Goal: Communication & Community: Answer question/provide support

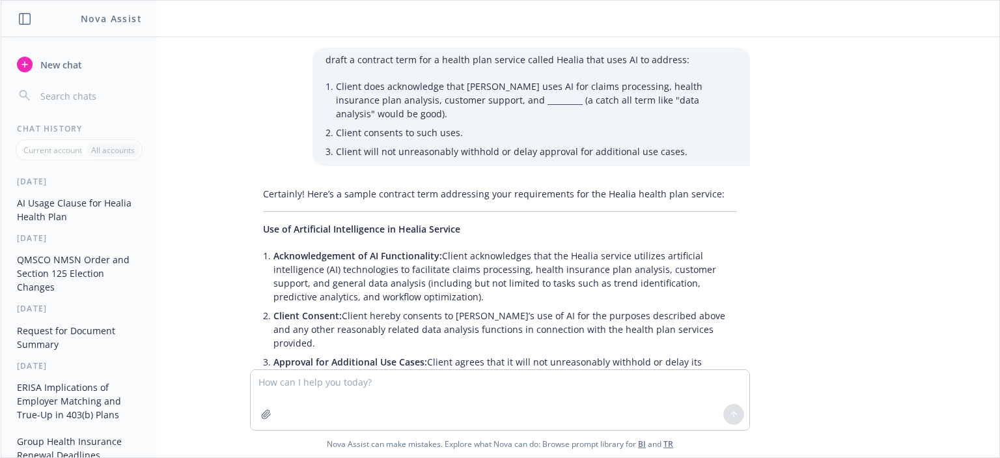
scroll to position [371, 0]
